Goal: Answer question/provide support: Ask a question

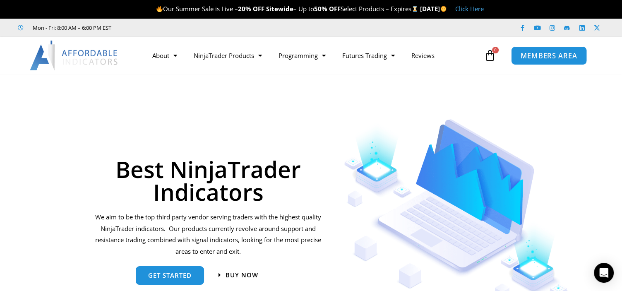
click at [539, 52] on span "MEMBERS AREA" at bounding box center [549, 55] width 57 height 7
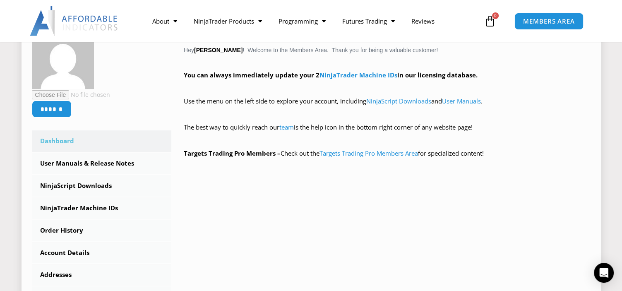
scroll to position [168, 0]
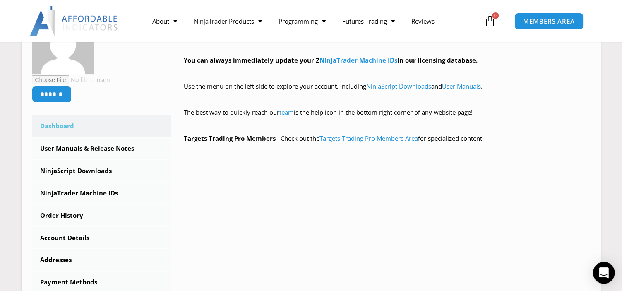
click at [597, 277] on div "Open Intercom Messenger" at bounding box center [604, 273] width 22 height 22
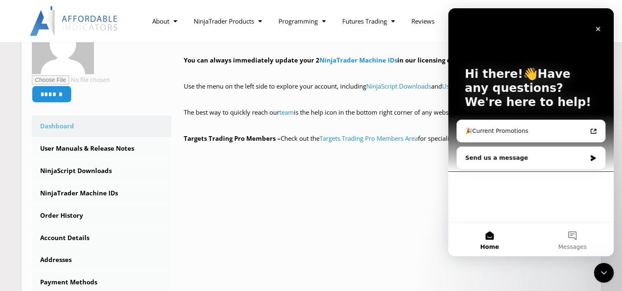
scroll to position [0, 0]
click at [490, 240] on button "Home" at bounding box center [489, 239] width 83 height 33
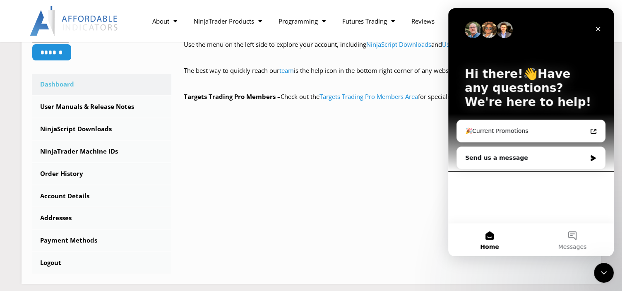
scroll to position [230, 0]
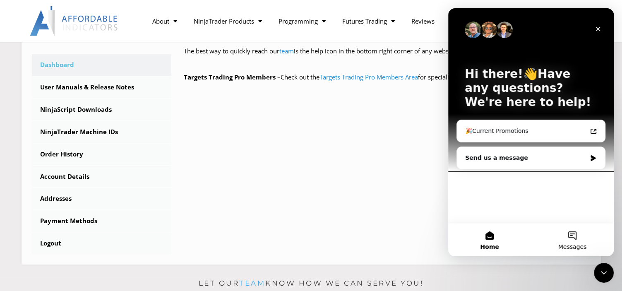
click at [569, 238] on button "Messages" at bounding box center [572, 239] width 83 height 33
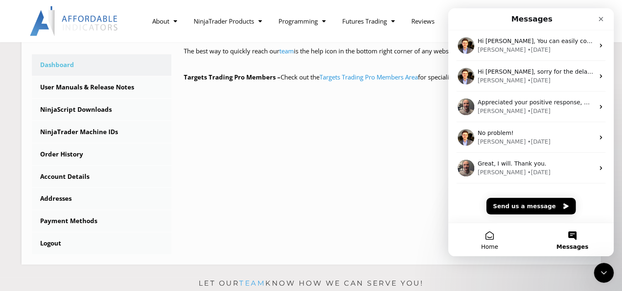
click at [490, 240] on button "Home" at bounding box center [489, 239] width 83 height 33
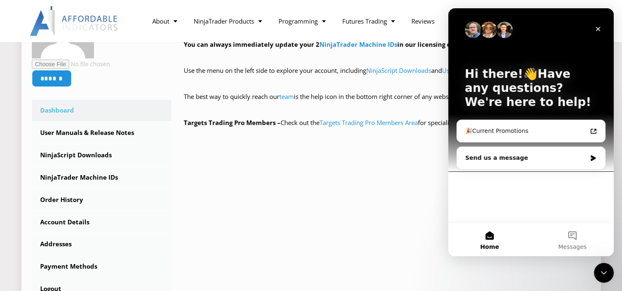
scroll to position [184, 0]
click at [597, 28] on icon "Close" at bounding box center [598, 29] width 5 height 5
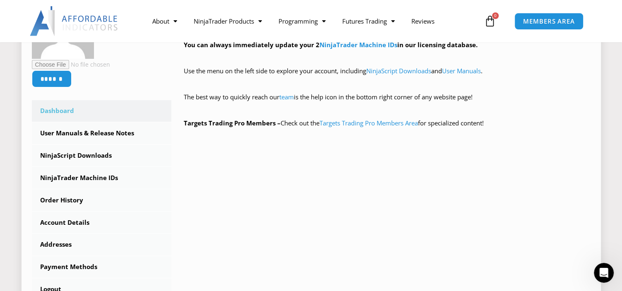
scroll to position [0, 0]
click at [291, 97] on link "team" at bounding box center [286, 97] width 14 height 8
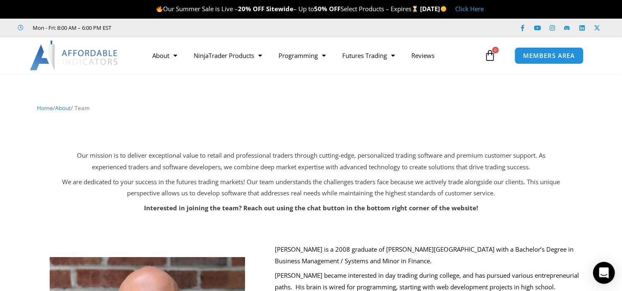
click at [599, 270] on icon "Open Intercom Messenger" at bounding box center [603, 272] width 11 height 11
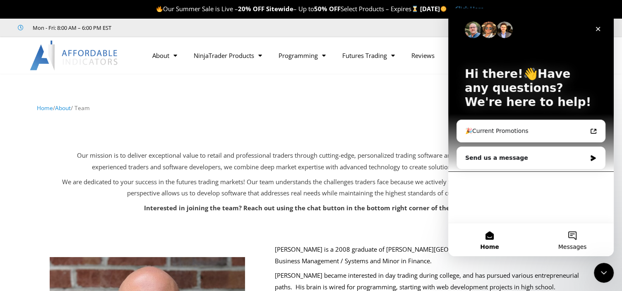
click at [568, 240] on button "Messages" at bounding box center [572, 239] width 83 height 33
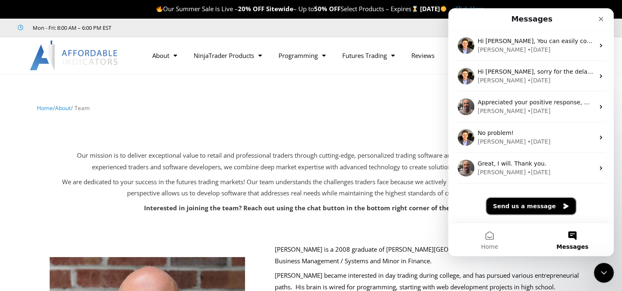
click at [529, 211] on button "Send us a message" at bounding box center [530, 206] width 89 height 17
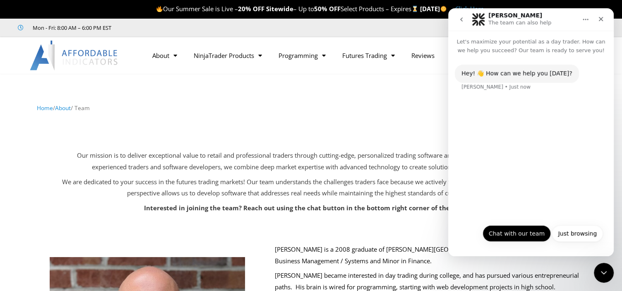
click at [514, 233] on button "Chat with our team" at bounding box center [517, 233] width 68 height 17
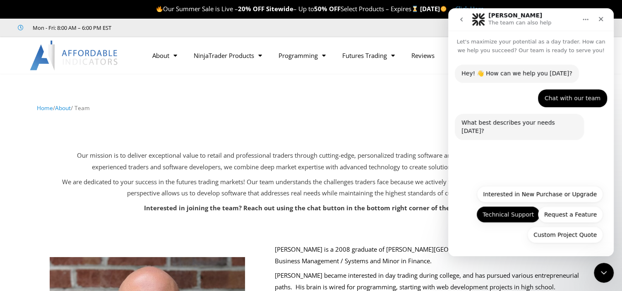
click at [523, 217] on button "Technical Support" at bounding box center [508, 214] width 64 height 17
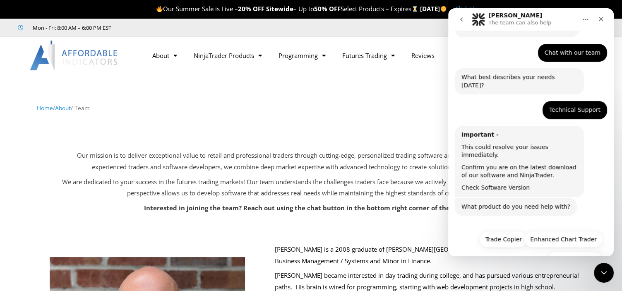
scroll to position [54, 0]
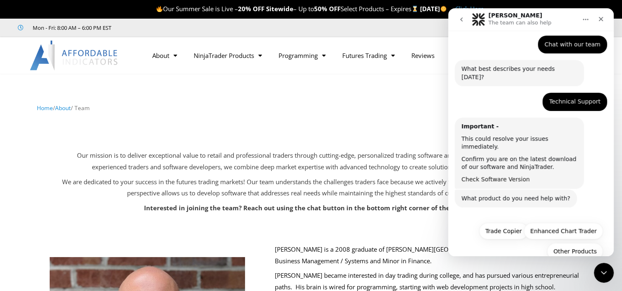
click at [488, 176] on link "Check Software Version" at bounding box center [495, 179] width 68 height 7
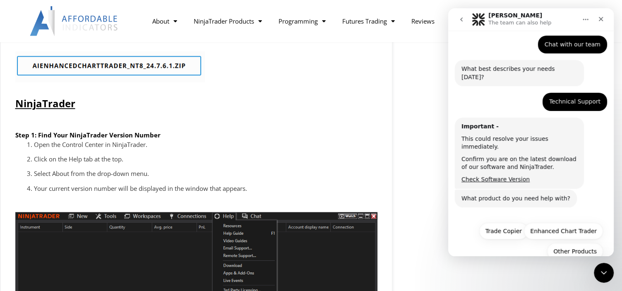
scroll to position [827, 0]
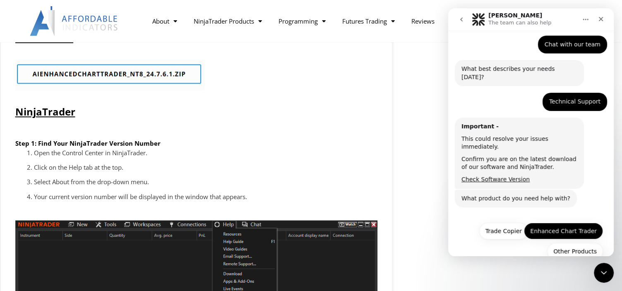
click at [568, 223] on button "Enhanced Chart Trader" at bounding box center [563, 231] width 79 height 17
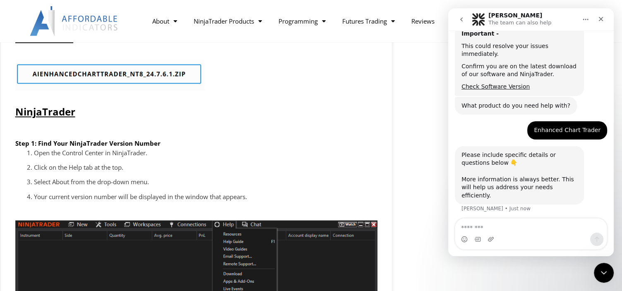
scroll to position [156, 0]
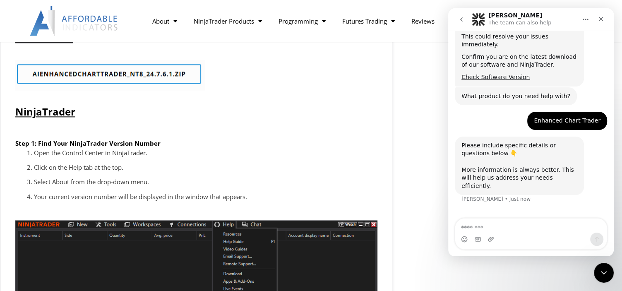
click at [545, 226] on textarea "Message…" at bounding box center [530, 226] width 151 height 14
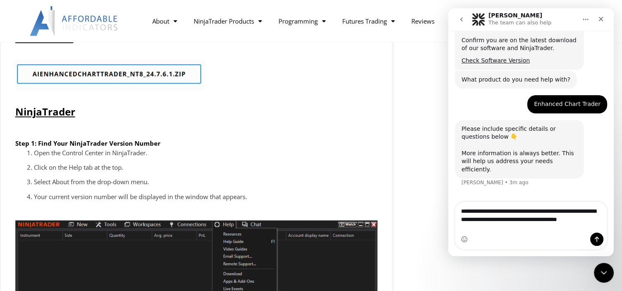
scroll to position [164, 0]
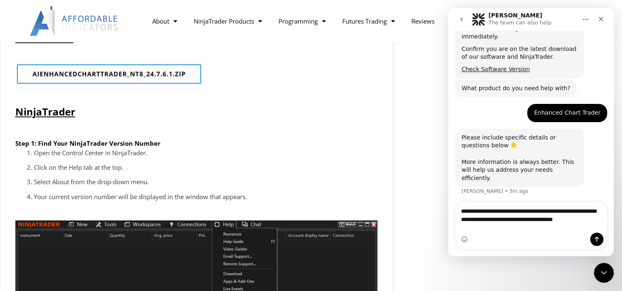
click at [559, 217] on textarea "**********" at bounding box center [531, 213] width 152 height 22
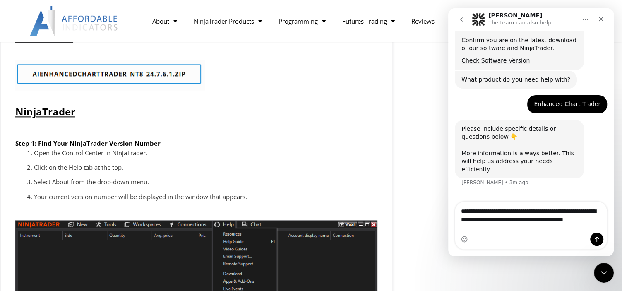
type textarea "**********"
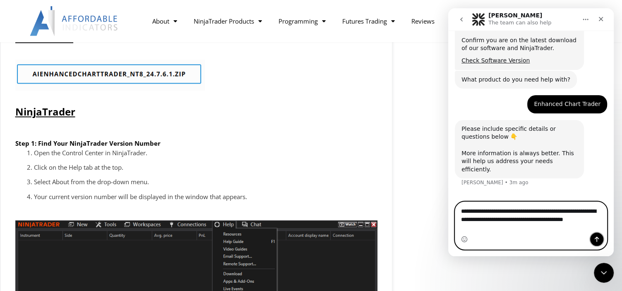
click at [601, 241] on button "Send a message…" at bounding box center [596, 239] width 13 height 13
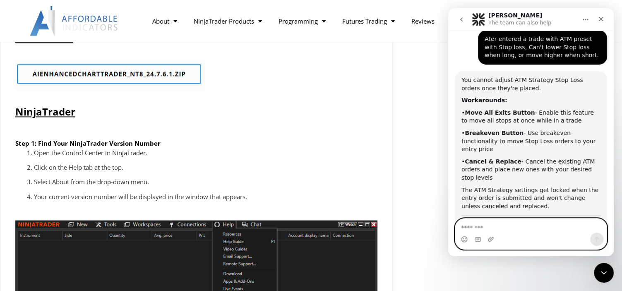
scroll to position [338, 0]
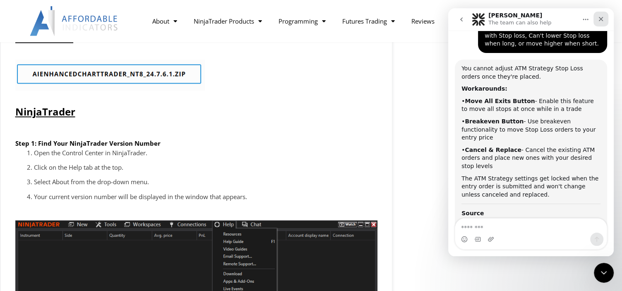
click at [600, 21] on icon "Close" at bounding box center [601, 19] width 7 height 7
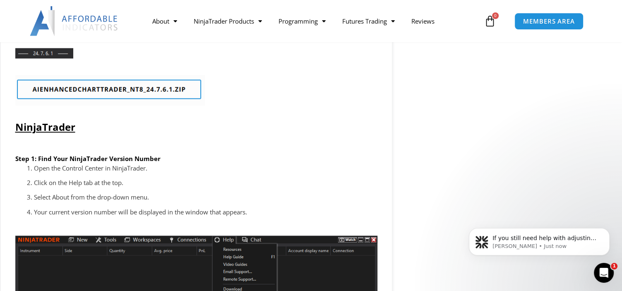
scroll to position [408, 0]
click at [564, 242] on div "If you still need help with adjusting your ATM Strategy Stop Loss orders or hav…" at bounding box center [545, 238] width 109 height 11
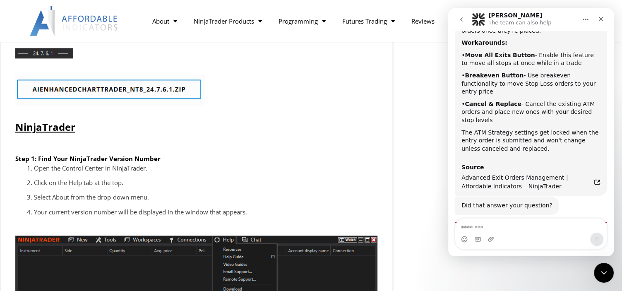
scroll to position [422, 0]
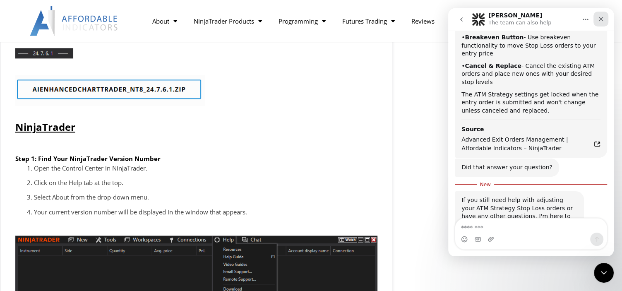
click at [603, 19] on icon "Close" at bounding box center [601, 19] width 7 height 7
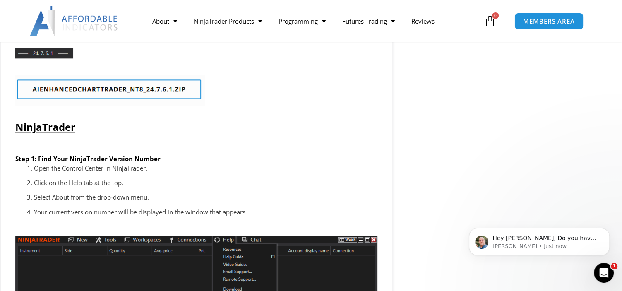
scroll to position [0, 0]
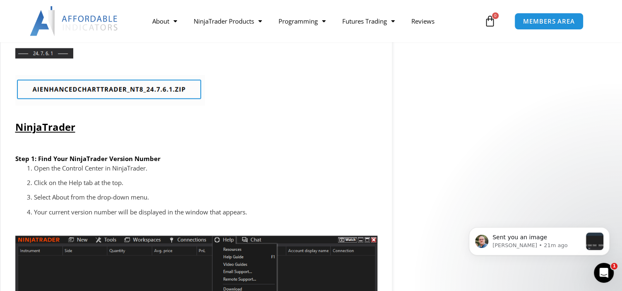
drag, startPoint x: 131, startPoint y: 69, endPoint x: 168, endPoint y: 62, distance: 38.2
click at [131, 69] on div at bounding box center [196, 90] width 362 height 47
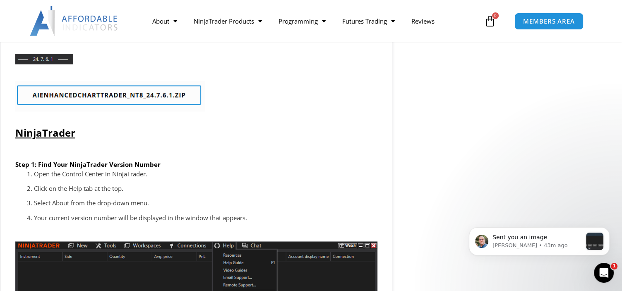
scroll to position [1, 0]
click at [560, 251] on div "Sent you an image Larry • 43m ago" at bounding box center [539, 241] width 141 height 28
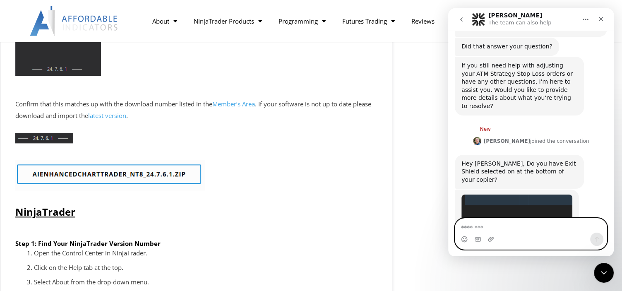
scroll to position [705, 0]
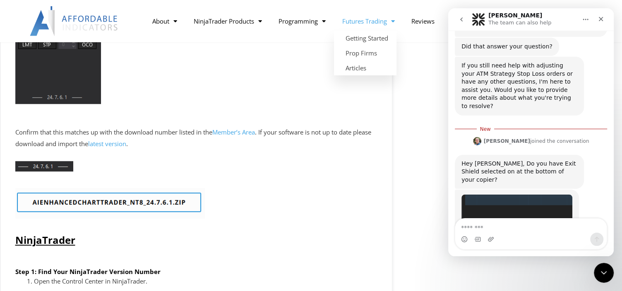
click at [434, 71] on div "Chart Trader The Enhanced Chart Trader makes it easy to manage trades in a Char…" at bounding box center [508, 244] width 223 height 1699
click at [600, 21] on icon "Close" at bounding box center [601, 19] width 7 height 7
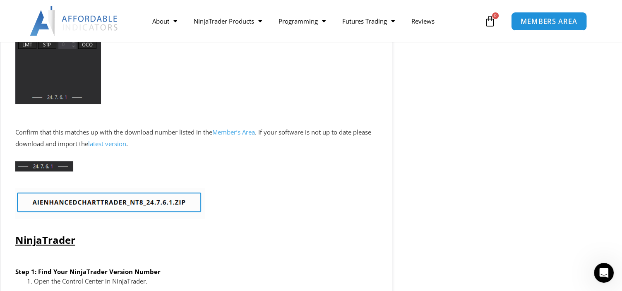
click at [546, 28] on link "MEMBERS AREA" at bounding box center [549, 21] width 76 height 19
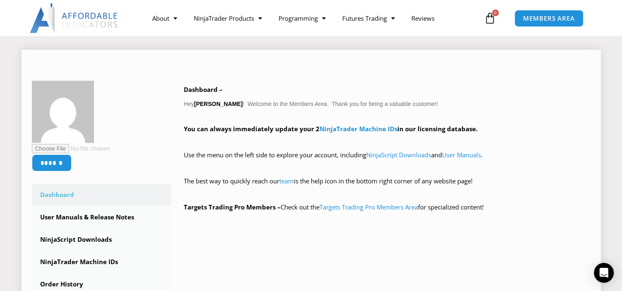
scroll to position [107, 0]
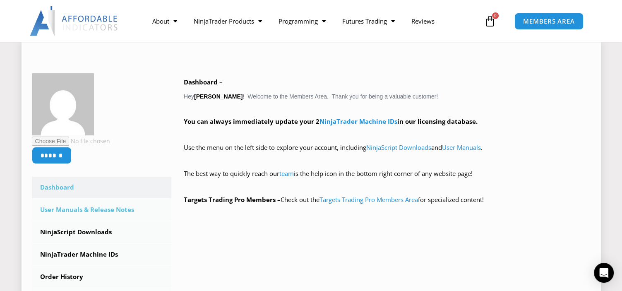
click at [102, 214] on link "User Manuals & Release Notes" at bounding box center [102, 210] width 140 height 22
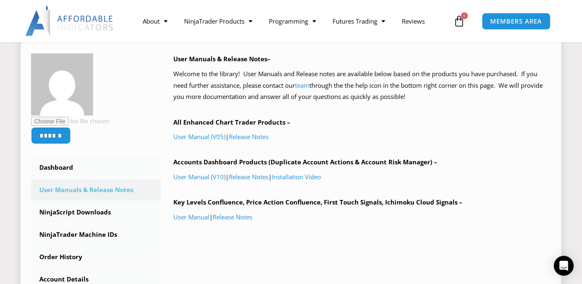
scroll to position [123, 0]
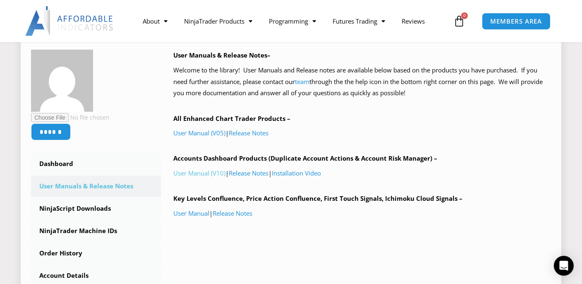
click at [206, 174] on link "User Manual (V10)" at bounding box center [199, 173] width 52 height 8
click at [566, 271] on div "Open Intercom Messenger" at bounding box center [564, 266] width 22 height 22
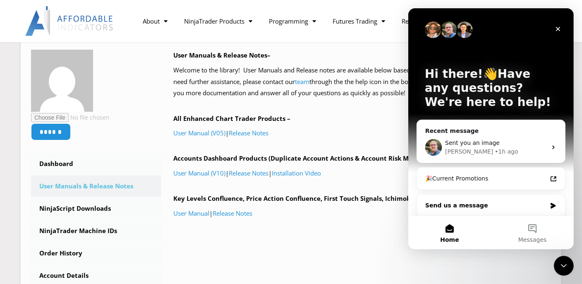
scroll to position [4, 0]
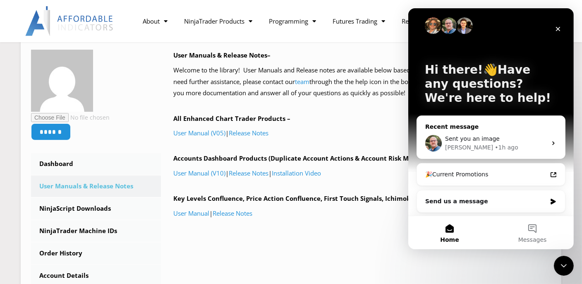
click at [501, 152] on div "Sent you an image [PERSON_NAME] • 1h ago" at bounding box center [491, 143] width 148 height 31
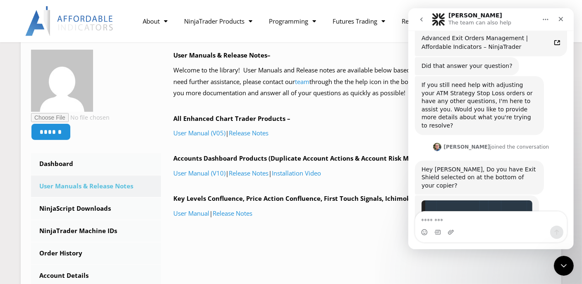
scroll to position [536, 0]
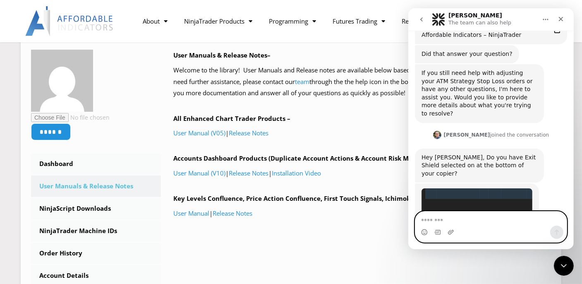
click at [538, 218] on textarea "Message…" at bounding box center [490, 218] width 151 height 14
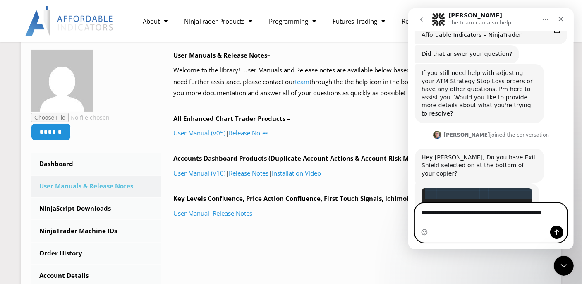
scroll to position [545, 0]
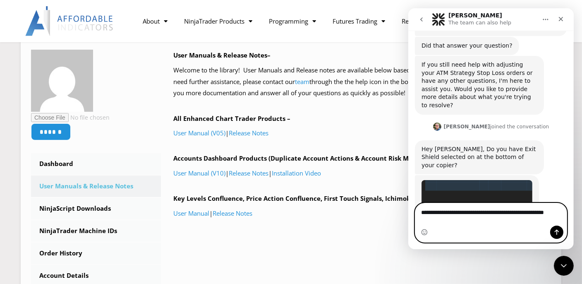
type textarea "**********"
click at [559, 236] on button "Send a message…" at bounding box center [556, 232] width 13 height 13
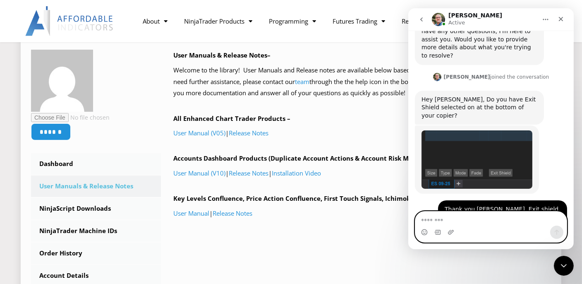
scroll to position [594, 0]
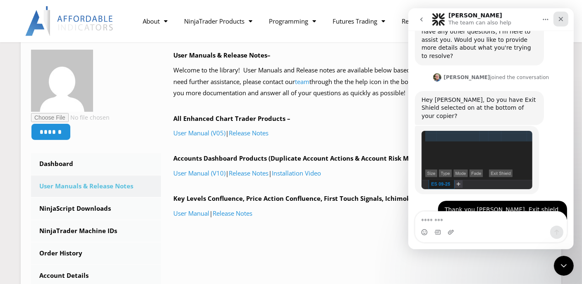
click at [565, 19] on div "Close" at bounding box center [560, 19] width 15 height 15
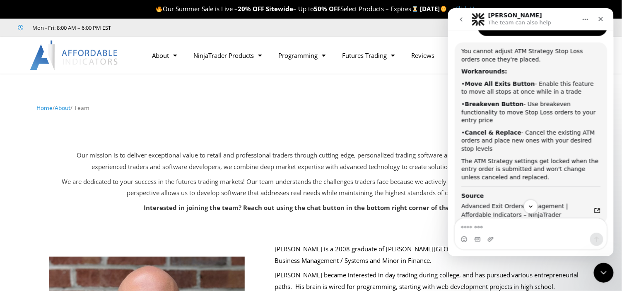
scroll to position [318, 0]
